Goal: Navigation & Orientation: Find specific page/section

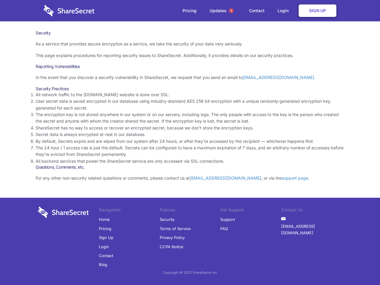
click at [190, 143] on li "By default, Secrets expire and are wiped from our system after 24 hours, or aft…" at bounding box center [190, 141] width 309 height 7
click at [232, 11] on span "1" at bounding box center [231, 10] width 5 height 5
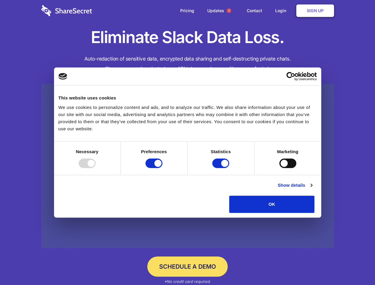
click at [96, 168] on div at bounding box center [87, 164] width 17 height 10
click at [163, 168] on input "Preferences" at bounding box center [154, 164] width 17 height 10
checkbox input "false"
click at [222, 168] on input "Statistics" at bounding box center [221, 164] width 17 height 10
checkbox input "false"
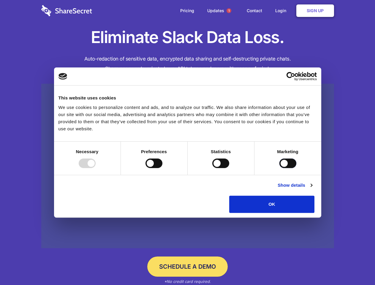
click at [280, 168] on input "Marketing" at bounding box center [288, 164] width 17 height 10
checkbox input "true"
click at [312, 189] on link "Show details" at bounding box center [295, 185] width 34 height 7
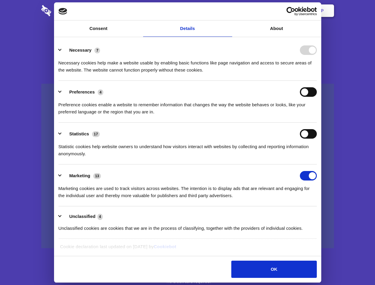
click at [317, 116] on div "Preference cookies enable a website to remember information that changes the wa…" at bounding box center [188, 106] width 259 height 19
click at [229, 11] on span "1" at bounding box center [229, 10] width 5 height 5
